Goal: Information Seeking & Learning: Learn about a topic

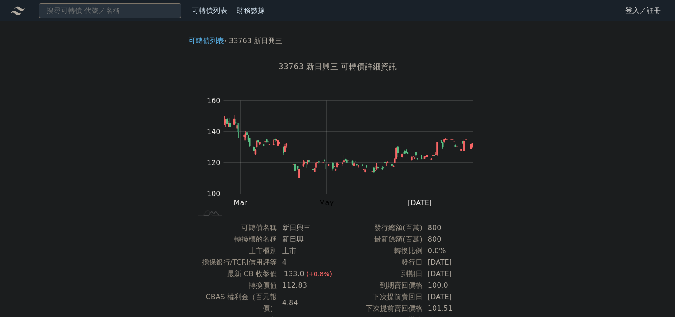
click at [646, 12] on link "登入／註冊" at bounding box center [643, 11] width 50 height 14
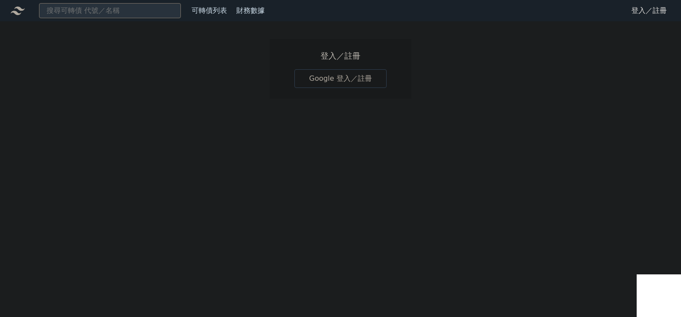
click at [355, 82] on link "Google 登入／註冊" at bounding box center [340, 78] width 92 height 19
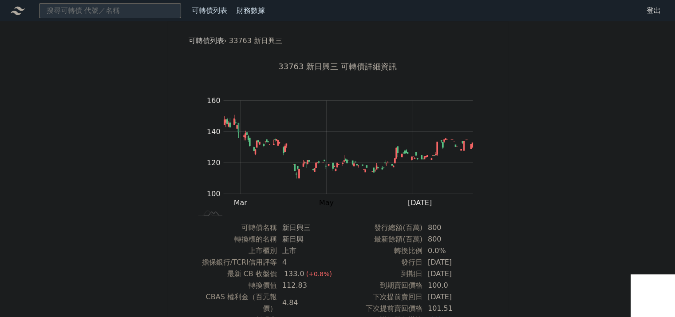
click at [199, 40] on link "可轉債列表" at bounding box center [205, 40] width 35 height 8
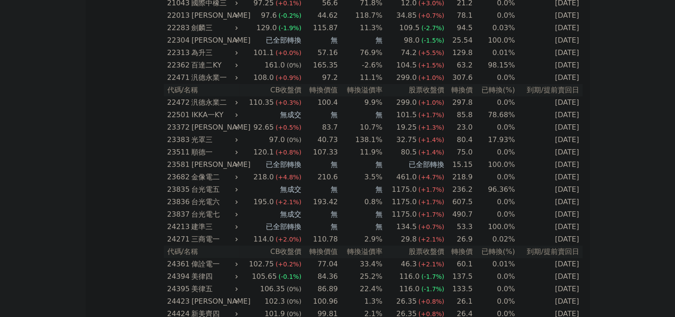
scroll to position [621, 0]
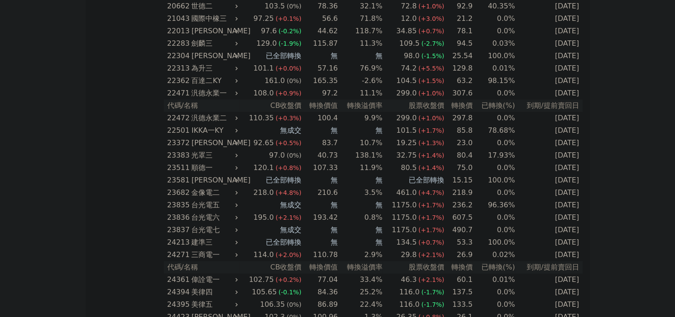
drag, startPoint x: 51, startPoint y: 98, endPoint x: 126, endPoint y: 122, distance: 77.6
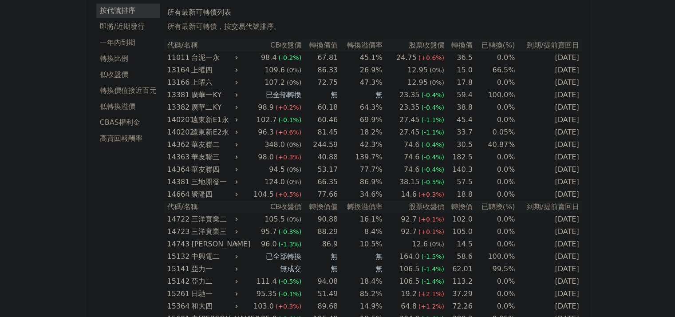
scroll to position [0, 0]
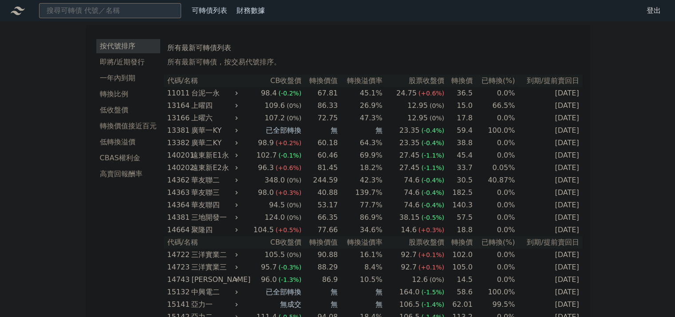
click at [169, 82] on th "代碼/名稱" at bounding box center [202, 81] width 76 height 12
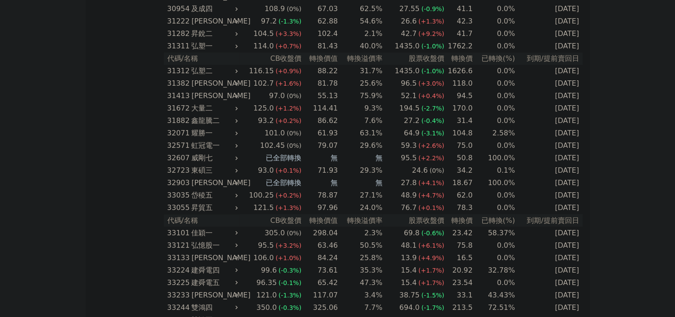
scroll to position [5174, 0]
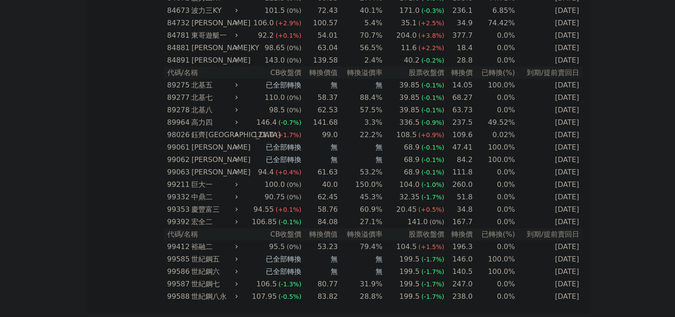
copy table
drag, startPoint x: 93, startPoint y: 204, endPoint x: 89, endPoint y: 103, distance: 100.7
